Goal: Obtain resource: Obtain resource

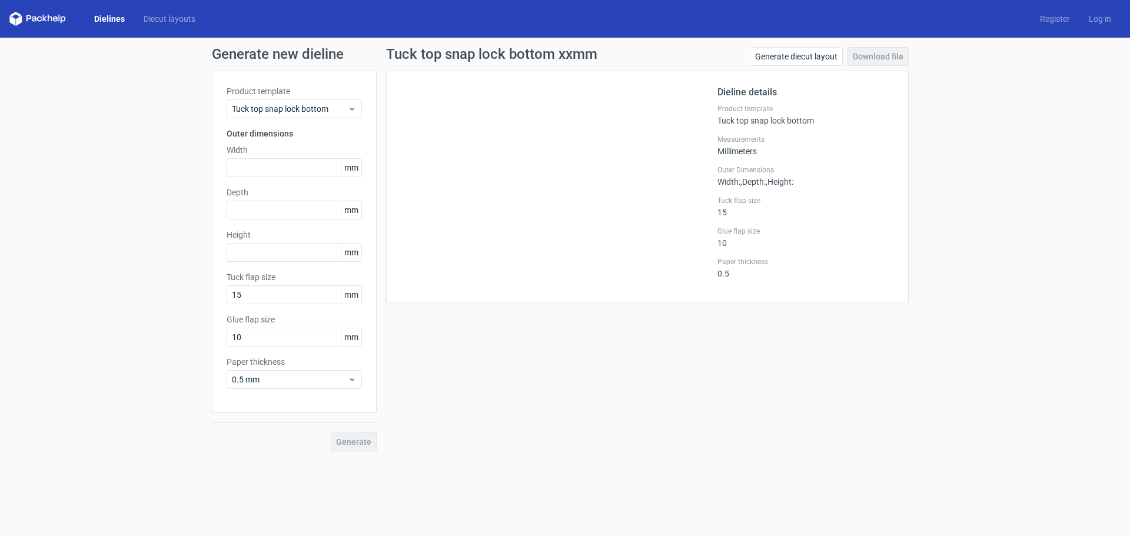
click at [102, 16] on link "Dielines" at bounding box center [109, 19] width 49 height 12
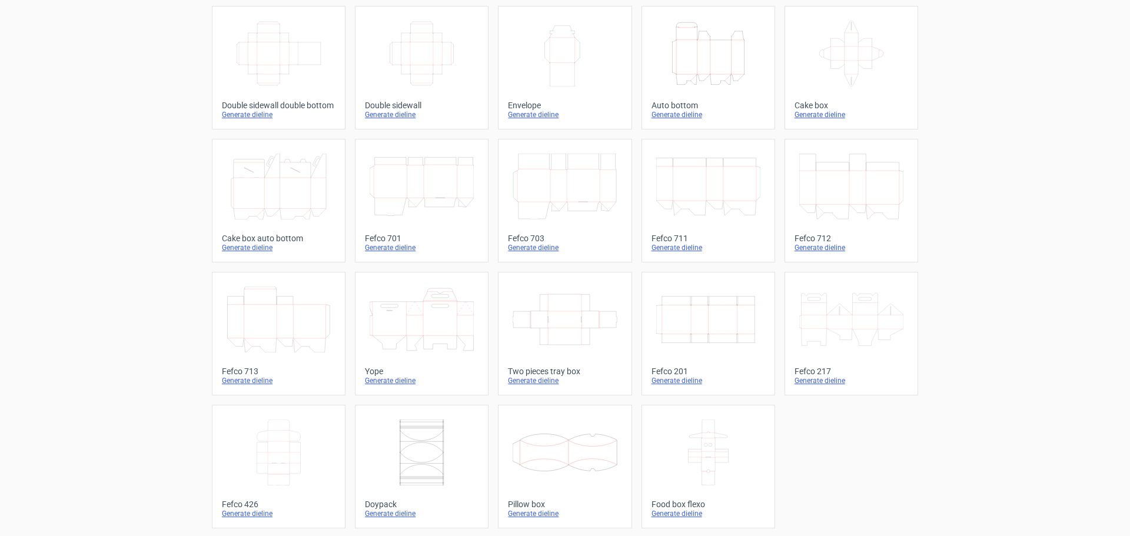
scroll to position [199, 0]
click at [704, 320] on icon "Width Depth Height" at bounding box center [708, 318] width 104 height 66
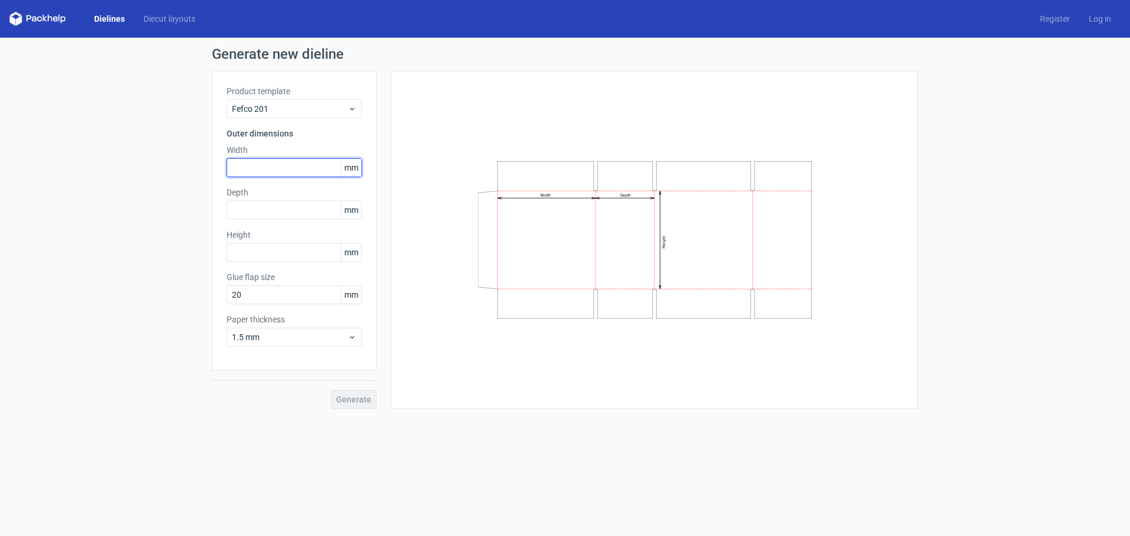
click at [242, 161] on input "text" at bounding box center [294, 167] width 135 height 19
type input "205"
click at [261, 211] on input "text" at bounding box center [294, 210] width 135 height 19
type input "105"
type input "1"
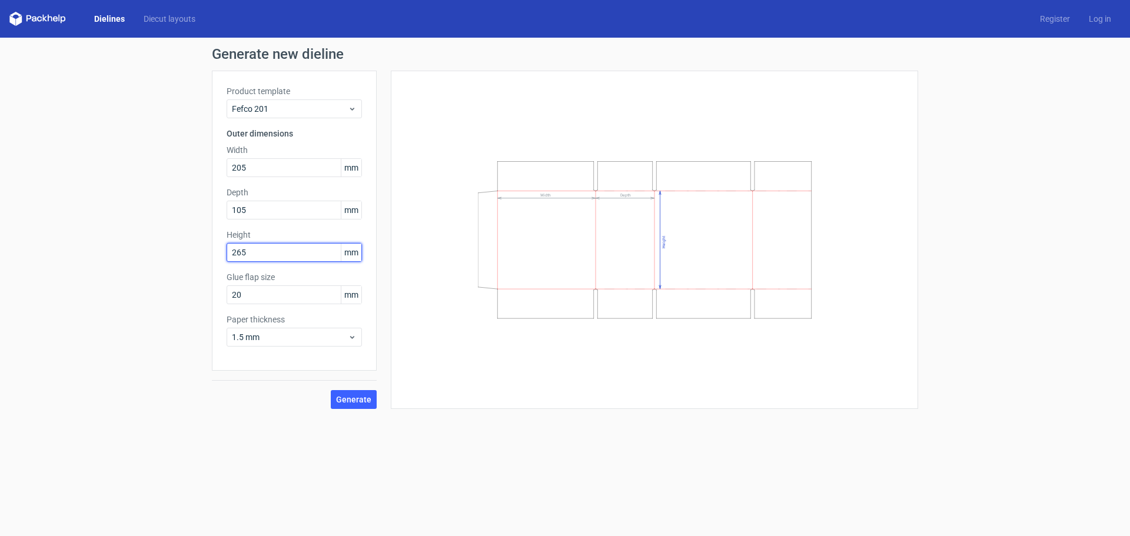
type input "265"
click at [318, 331] on div "1.5 mm" at bounding box center [294, 337] width 135 height 19
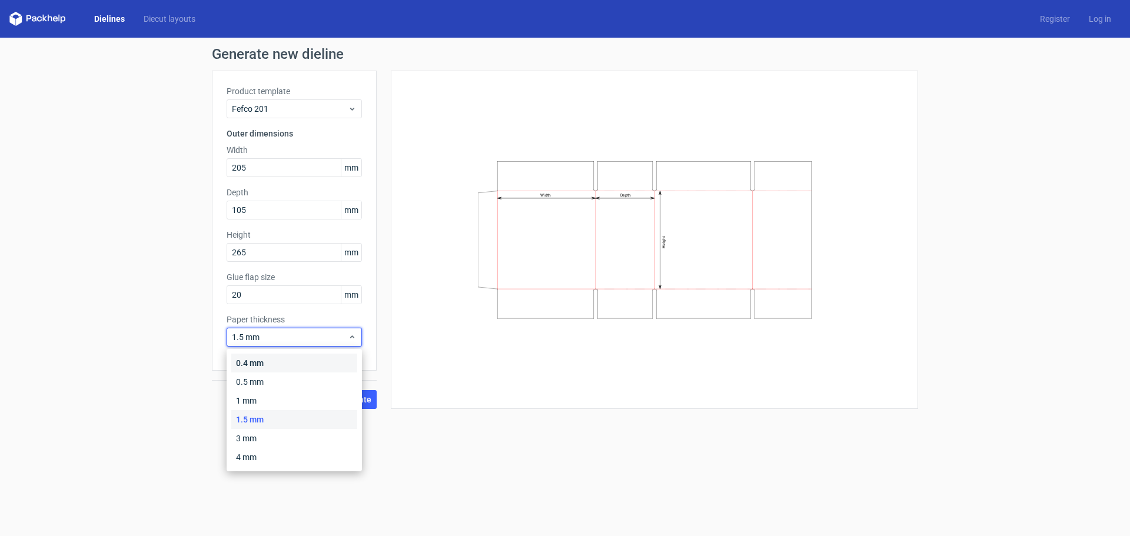
click at [262, 364] on div "0.4 mm" at bounding box center [294, 363] width 126 height 19
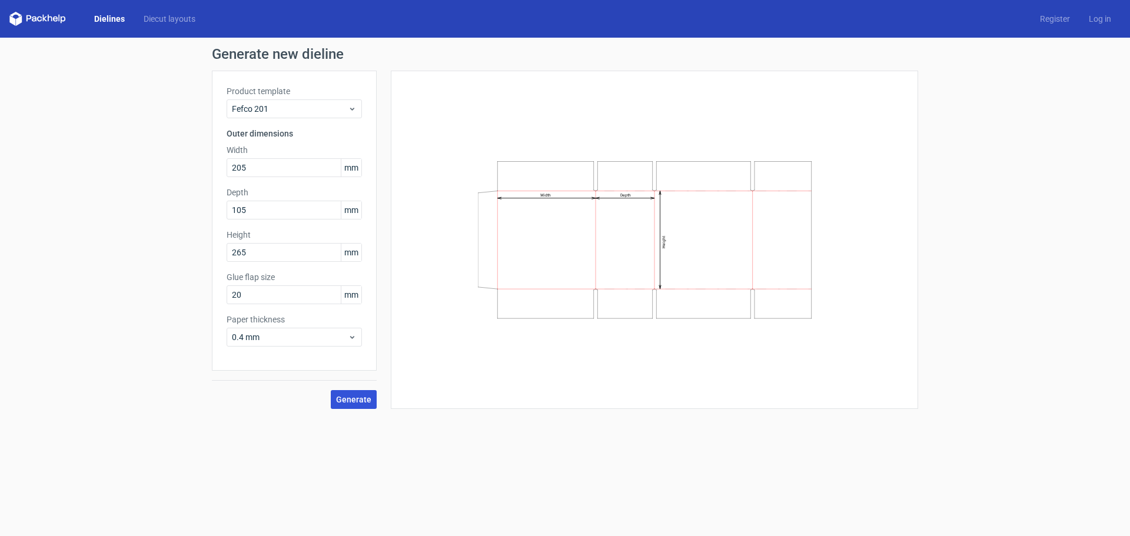
click at [347, 402] on span "Generate" at bounding box center [353, 399] width 35 height 8
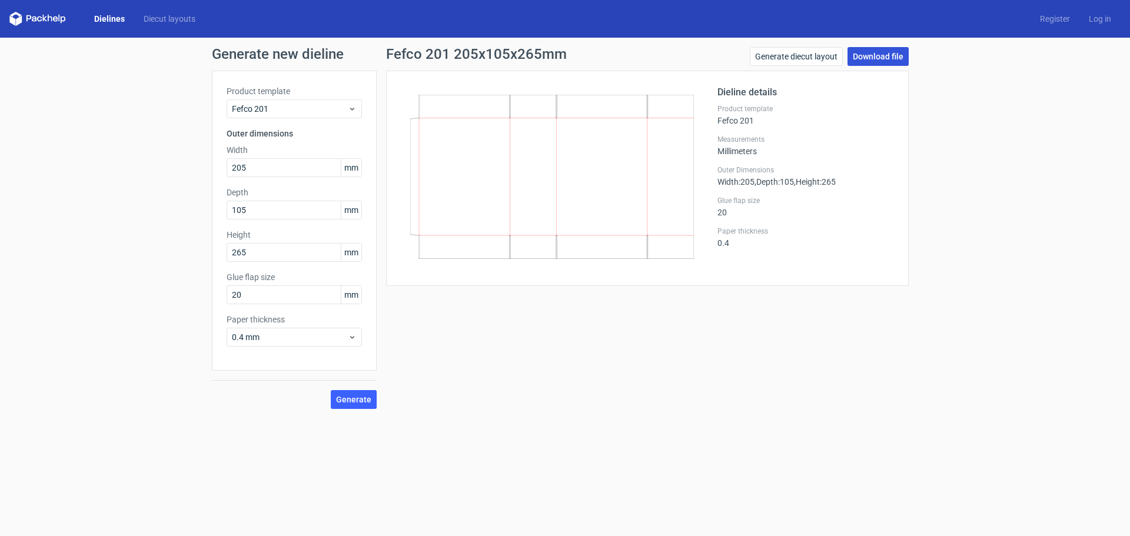
click at [891, 55] on link "Download file" at bounding box center [877, 56] width 61 height 19
